Goal: Task Accomplishment & Management: Complete application form

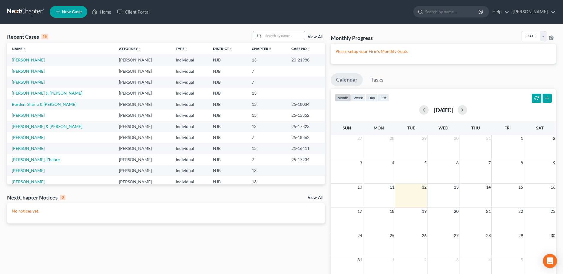
click at [269, 34] on input "search" at bounding box center [283, 35] width 41 height 9
click at [27, 182] on link "[PERSON_NAME]" at bounding box center [28, 181] width 33 height 5
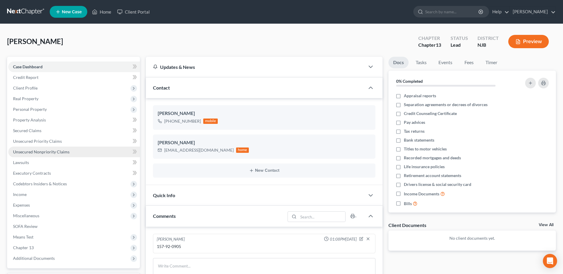
click at [53, 152] on span "Unsecured Nonpriority Claims" at bounding box center [41, 151] width 56 height 5
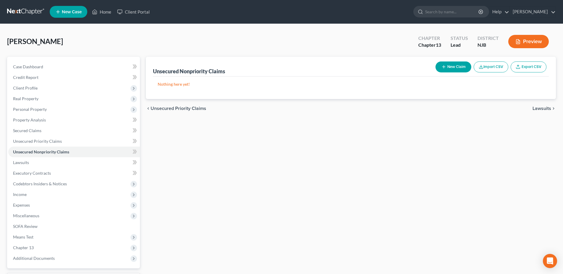
click at [451, 67] on button "New Claim" at bounding box center [453, 67] width 36 height 11
select select "0"
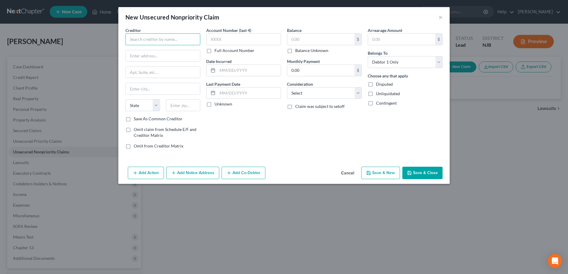
click at [146, 42] on input "text" at bounding box center [162, 39] width 75 height 12
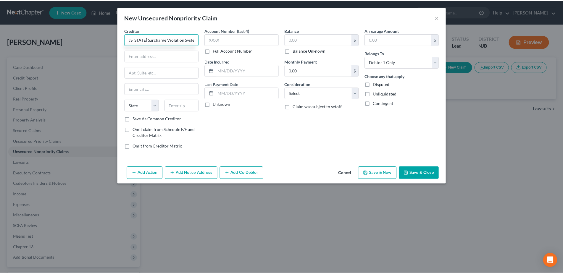
scroll to position [0, 20]
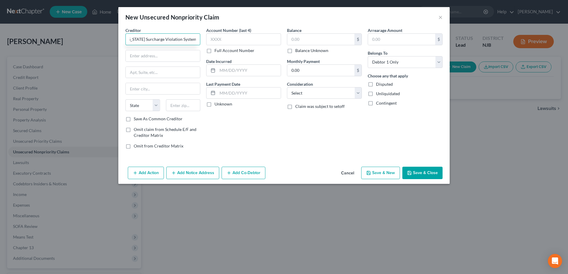
type input "State of [US_STATE] Surcharge Violation System"
type input "PO Box 1502"
type input "08057"
click at [233, 121] on div "Account Number (last 4) Full Account Number Date Incurred Last Payment Date Unk…" at bounding box center [243, 90] width 81 height 127
type input "[GEOGRAPHIC_DATA]"
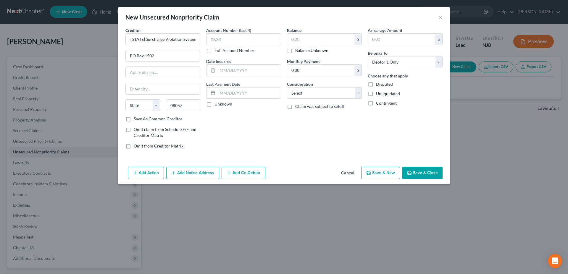
select select "33"
click at [233, 121] on div "Account Number (last 4) Full Account Number Date Incurred Last Payment Date Unk…" at bounding box center [243, 90] width 81 height 127
click at [303, 40] on input "text" at bounding box center [320, 39] width 67 height 11
type input "7,800.00"
click at [287, 87] on select "Select Cable / Satellite Services Collection Agency Credit Card Debt Debt Couns…" at bounding box center [324, 93] width 75 height 12
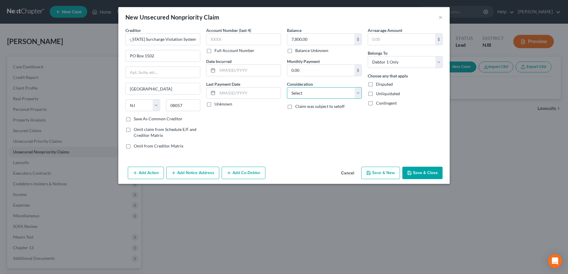
select select "14"
click option "Other" at bounding box center [0, 0] width 0 height 0
click at [299, 222] on div "New Unsecured Nonpriority Claim × Creditor * State of [US_STATE] Surcharge Viol…" at bounding box center [284, 137] width 568 height 274
click at [298, 117] on input "text" at bounding box center [324, 115] width 74 height 11
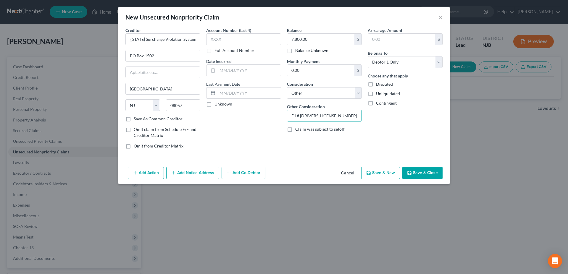
type input "DL# [DRIVERS_LICENSE_NUMBER]"
click at [367, 174] on button "Save & New" at bounding box center [380, 173] width 39 height 12
select select "0"
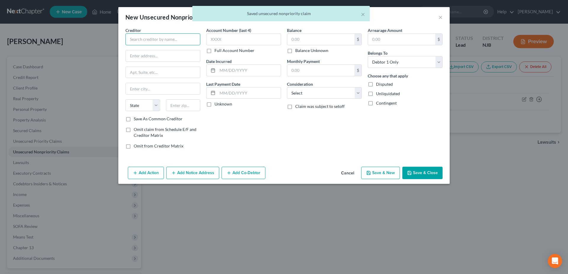
click at [144, 40] on input "text" at bounding box center [162, 39] width 75 height 12
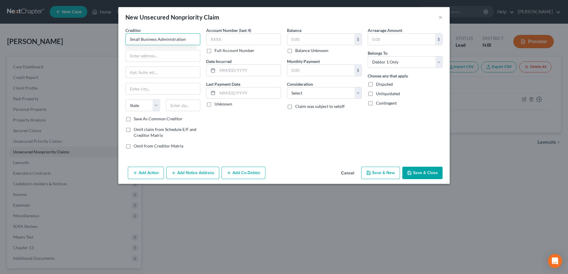
type input "Small Business Administration"
type input "PO Box 3918"
type input "97208"
type input "[GEOGRAPHIC_DATA]"
select select "38"
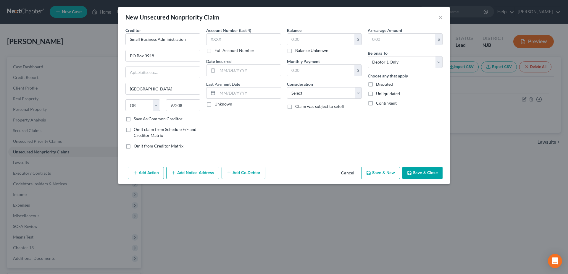
click at [246, 120] on div "Account Number (last 4) Full Account Number Date Incurred Last Payment Date Unk…" at bounding box center [243, 90] width 81 height 127
click at [303, 39] on input "text" at bounding box center [320, 39] width 67 height 11
type input "19,000.00"
click at [287, 87] on select "Select Cable / Satellite Services Collection Agency Credit Card Debt Debt Couns…" at bounding box center [324, 93] width 75 height 12
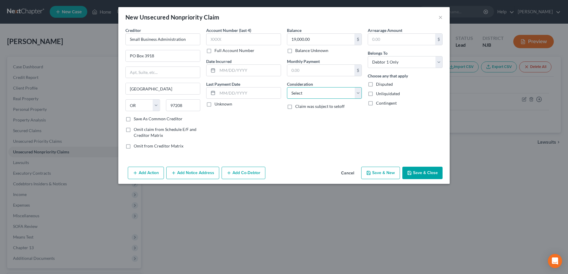
select select "14"
click option "Other" at bounding box center [0, 0] width 0 height 0
click at [303, 222] on div "New Unsecured Nonpriority Claim × Creditor * Small Business Administration [GEO…" at bounding box center [284, 137] width 568 height 274
click at [374, 169] on button "Save & New" at bounding box center [380, 173] width 39 height 12
select select "0"
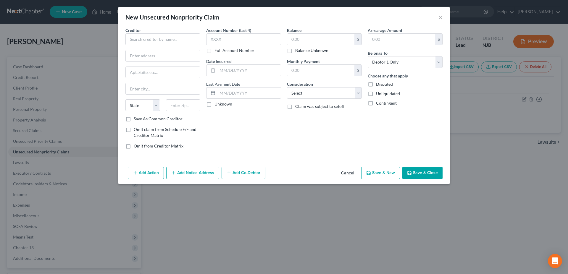
type input "0.00"
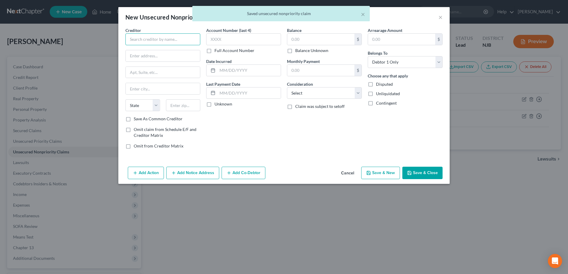
click at [141, 36] on input "text" at bounding box center [162, 39] width 75 height 12
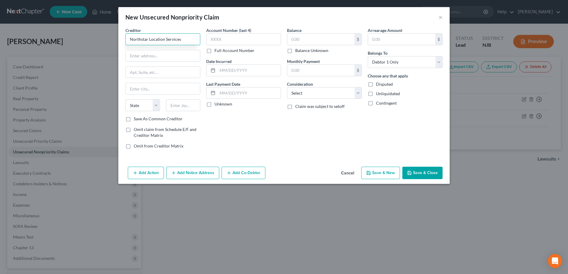
type input "Northstar Location Services"
type input "[STREET_ADDRESS]"
type input "14225"
drag, startPoint x: 293, startPoint y: 151, endPoint x: 282, endPoint y: 148, distance: 11.6
click at [292, 151] on div "Balance $ Balance Unknown Balance Undetermined $ Balance Unknown Monthly Paymen…" at bounding box center [324, 90] width 81 height 127
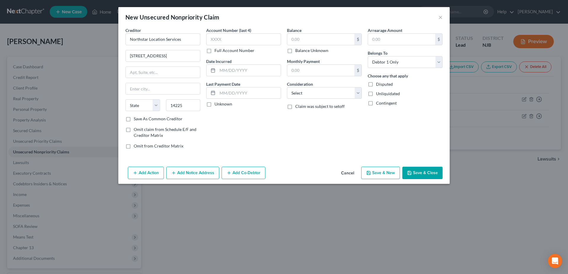
type input "Buffalo"
select select "35"
click at [313, 38] on input "text" at bounding box center [320, 39] width 67 height 11
type input "820.00"
click at [287, 87] on select "Select Cable / Satellite Services Collection Agency Credit Card Debt Debt Couns…" at bounding box center [324, 93] width 75 height 12
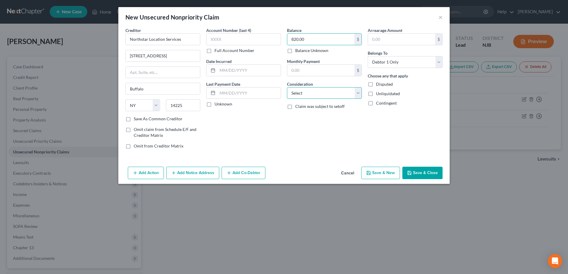
click at [287, 87] on select "Select Cable / Satellite Services Collection Agency Credit Card Debt Debt Couns…" at bounding box center [324, 93] width 75 height 12
select select "14"
click option "Other" at bounding box center [0, 0] width 0 height 0
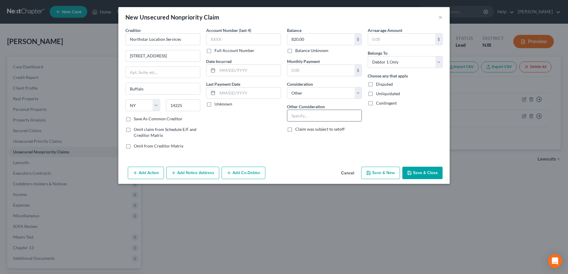
click at [303, 119] on input "text" at bounding box center [324, 115] width 74 height 11
type input "TD Bank"
click at [371, 171] on icon "button" at bounding box center [368, 173] width 5 height 5
type input "0.00"
select select "0"
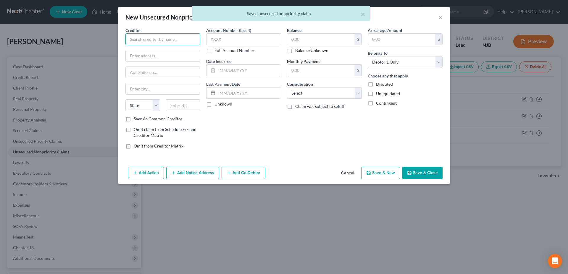
click at [149, 39] on input "text" at bounding box center [162, 39] width 75 height 12
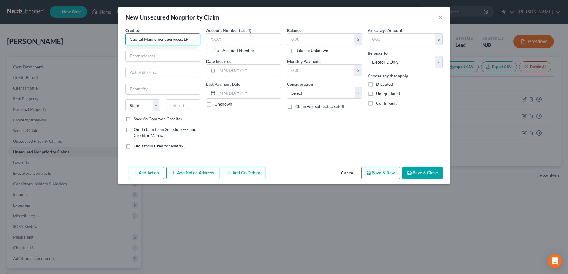
type input "Capital Mangement Services, LP"
type input "[STREET_ADDRESS][PERSON_NAME]"
type input "14206"
type input "Buffalo"
select select "35"
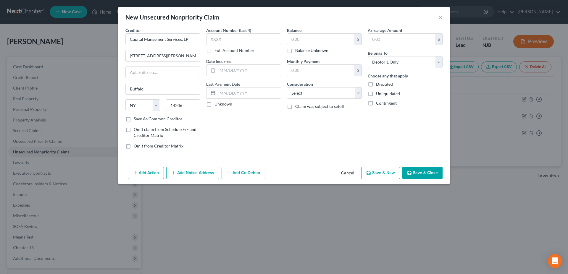
click at [226, 119] on div "Account Number (last 4) Full Account Number Date Incurred Last Payment Date Unk…" at bounding box center [243, 90] width 81 height 127
click at [299, 41] on input "text" at bounding box center [320, 39] width 67 height 11
type input "1,106.00"
click at [287, 87] on select "Select Cable / Satellite Services Collection Agency Credit Card Debt Debt Couns…" at bounding box center [324, 93] width 75 height 12
select select "14"
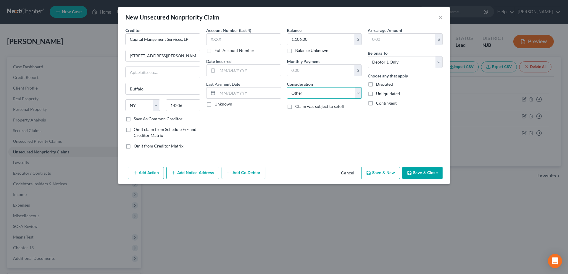
click option "Other" at bounding box center [0, 0] width 0 height 0
click at [377, 176] on button "Save & New" at bounding box center [380, 173] width 39 height 12
select select "0"
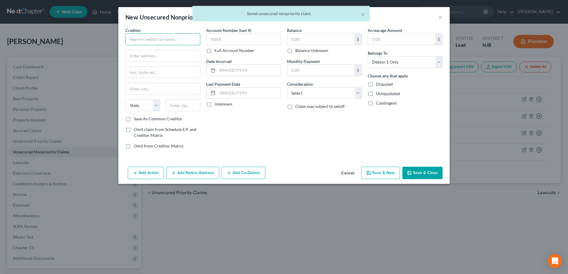
click at [151, 40] on input "text" at bounding box center [162, 39] width 75 height 12
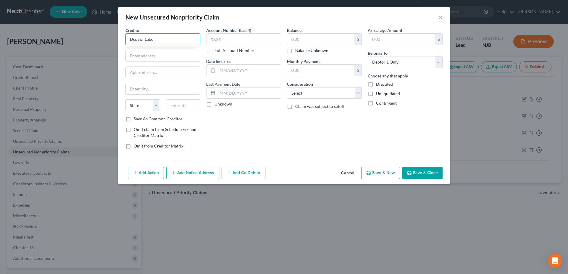
type input "Dept of Labor"
type input "1 [PERSON_NAME] Plaza"
type input "08625"
click at [247, 125] on div "Account Number (last 4) Full Account Number Date Incurred Last Payment Date Unk…" at bounding box center [243, 90] width 81 height 127
type input "[GEOGRAPHIC_DATA]"
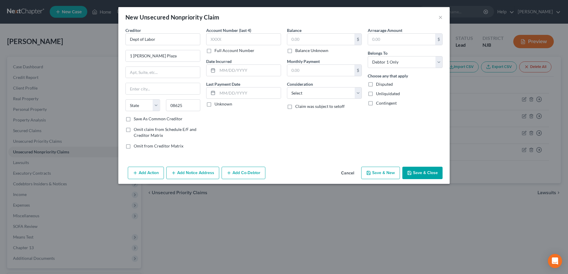
select select "33"
click at [302, 38] on input "text" at bounding box center [320, 39] width 67 height 11
type input "3,360.00"
click at [287, 87] on select "Select Cable / Satellite Services Collection Agency Credit Card Debt Debt Couns…" at bounding box center [324, 93] width 75 height 12
click at [440, 17] on button "×" at bounding box center [440, 17] width 4 height 7
